Goal: Check status: Check status

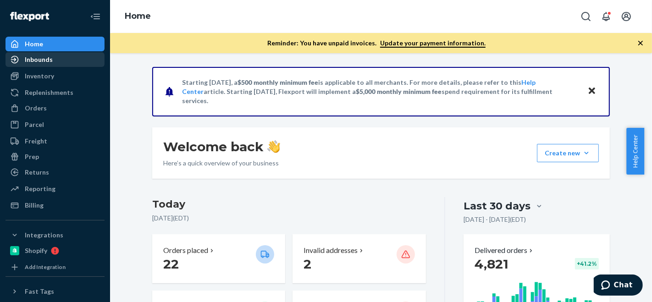
click at [68, 60] on div "Inbounds" at bounding box center [54, 59] width 97 height 13
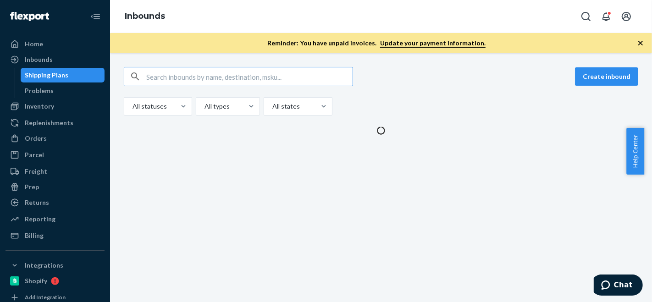
click at [179, 80] on input "text" at bounding box center [249, 76] width 206 height 18
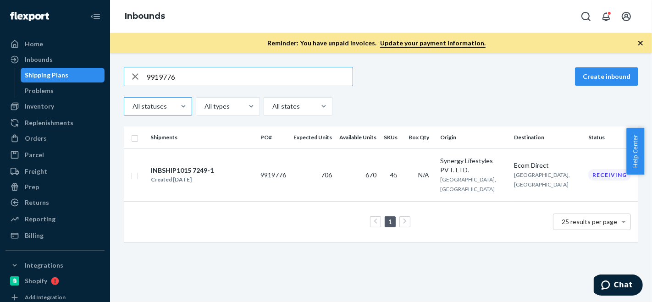
paste input "808039-DTC"
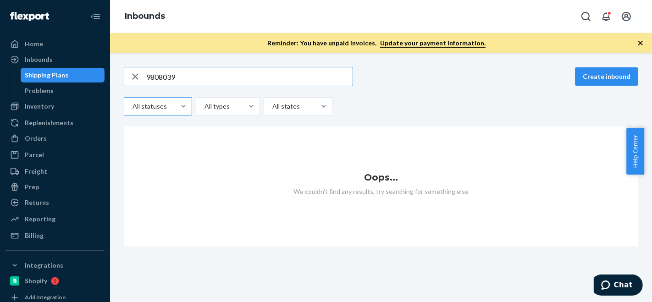
type input "9808039"
click at [131, 112] on div "All statuses" at bounding box center [149, 106] width 51 height 17
click at [132, 111] on input "All statuses" at bounding box center [132, 106] width 1 height 9
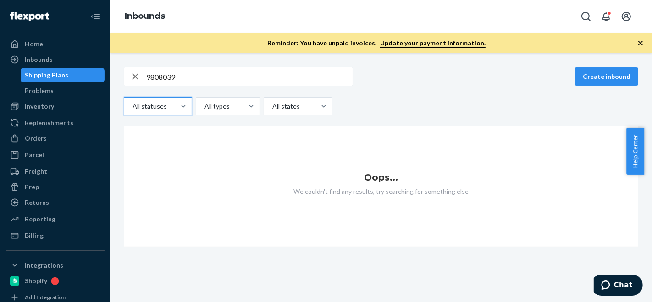
click at [131, 112] on div "All statuses" at bounding box center [149, 106] width 51 height 17
click at [132, 111] on input "0 results available. Select is focused ,type to refine list, press Down to open…" at bounding box center [132, 106] width 1 height 9
